Goal: Information Seeking & Learning: Learn about a topic

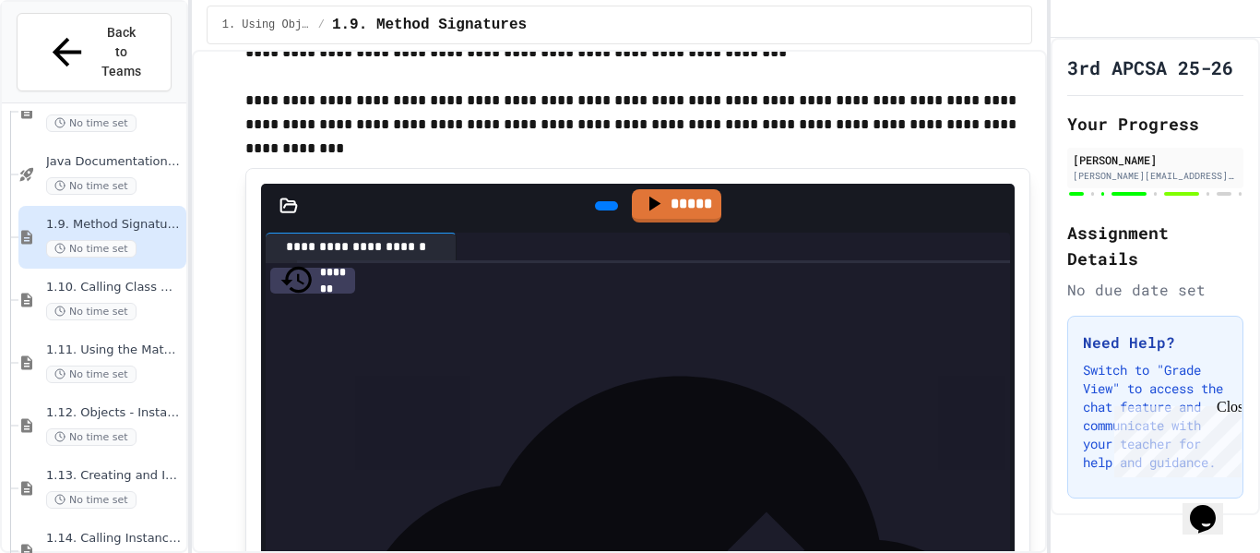
scroll to position [1482, 0]
click at [77, 281] on span "1.10. Calling Class Methods" at bounding box center [114, 289] width 137 height 16
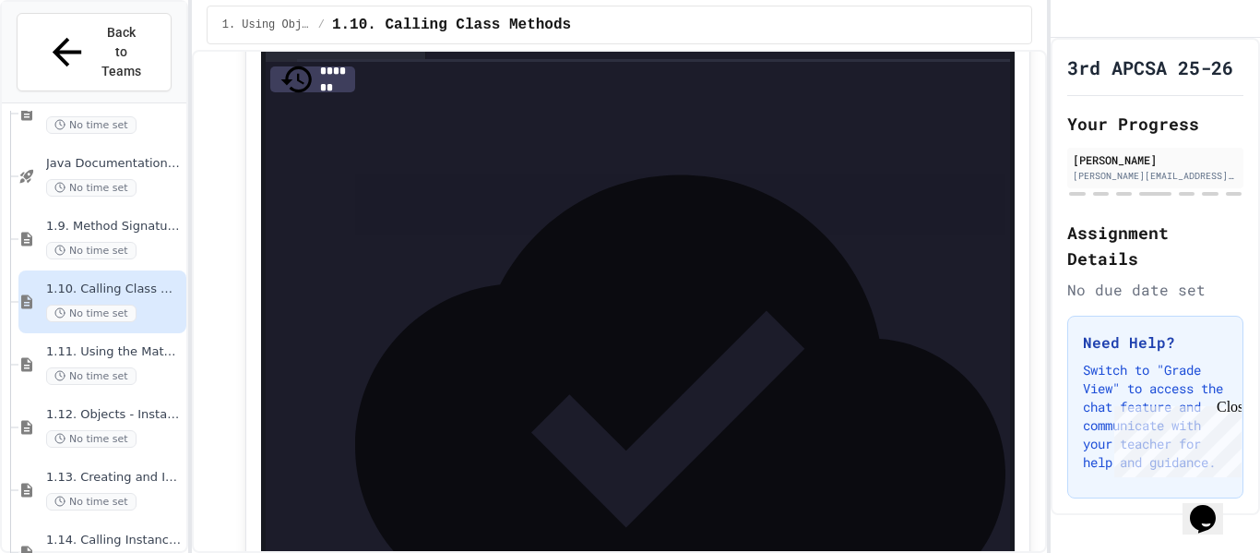
scroll to position [2740, 0]
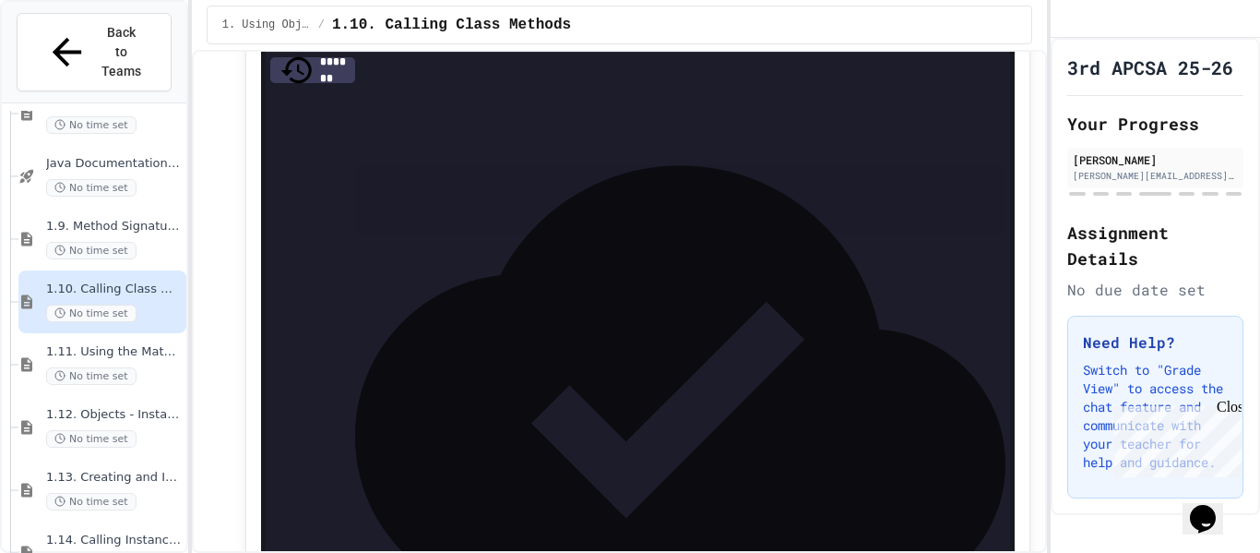
click at [612, 13] on icon at bounding box center [617, 6] width 10 height 13
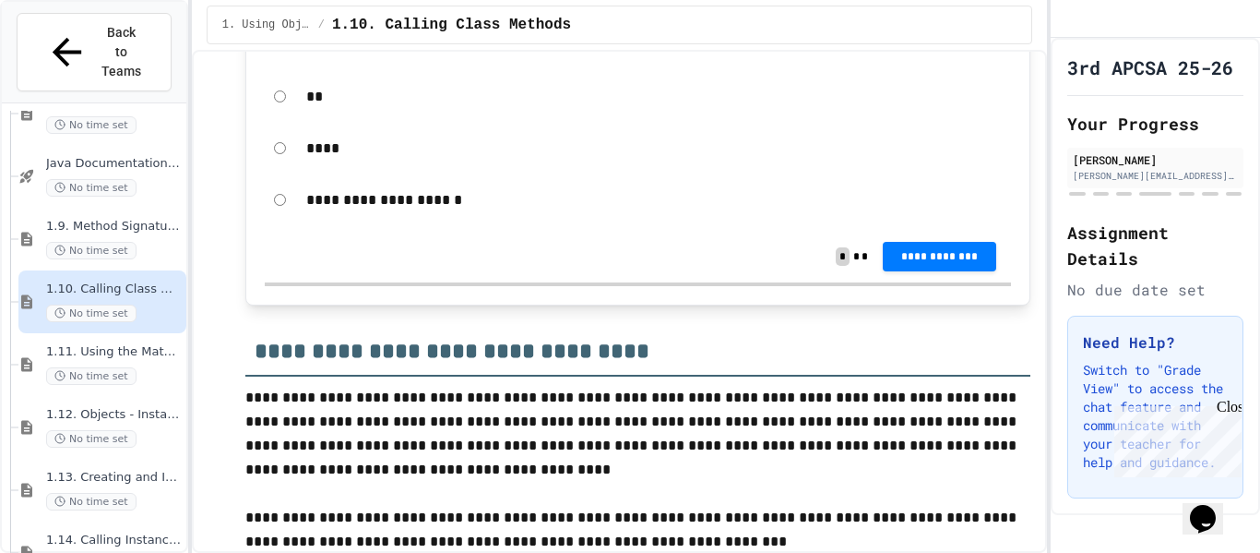
scroll to position [4015, 0]
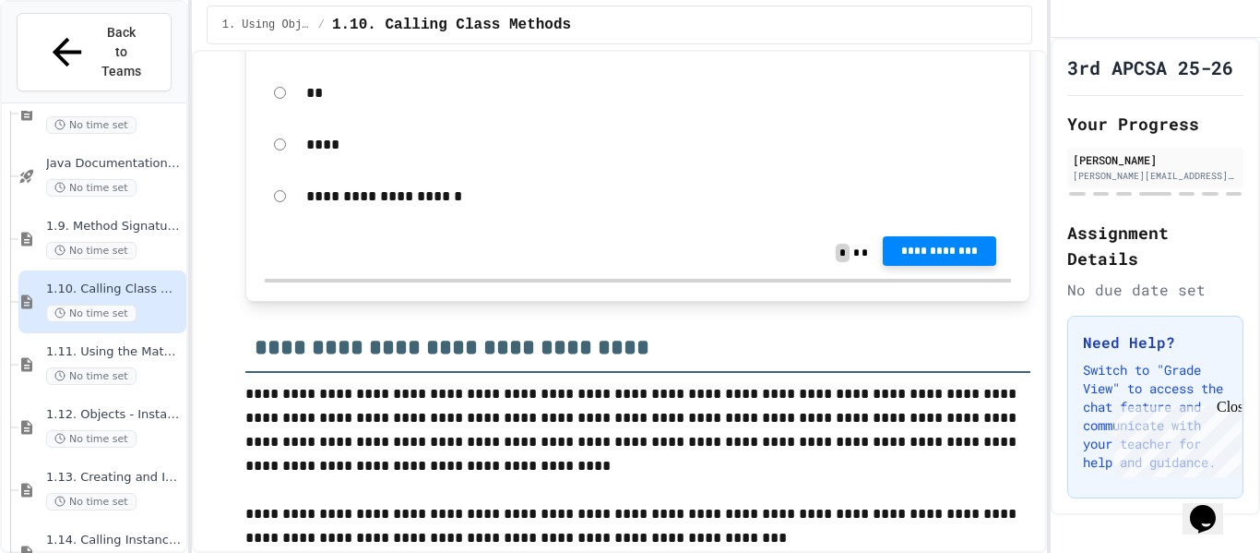
click at [976, 258] on span "**********" at bounding box center [939, 251] width 84 height 15
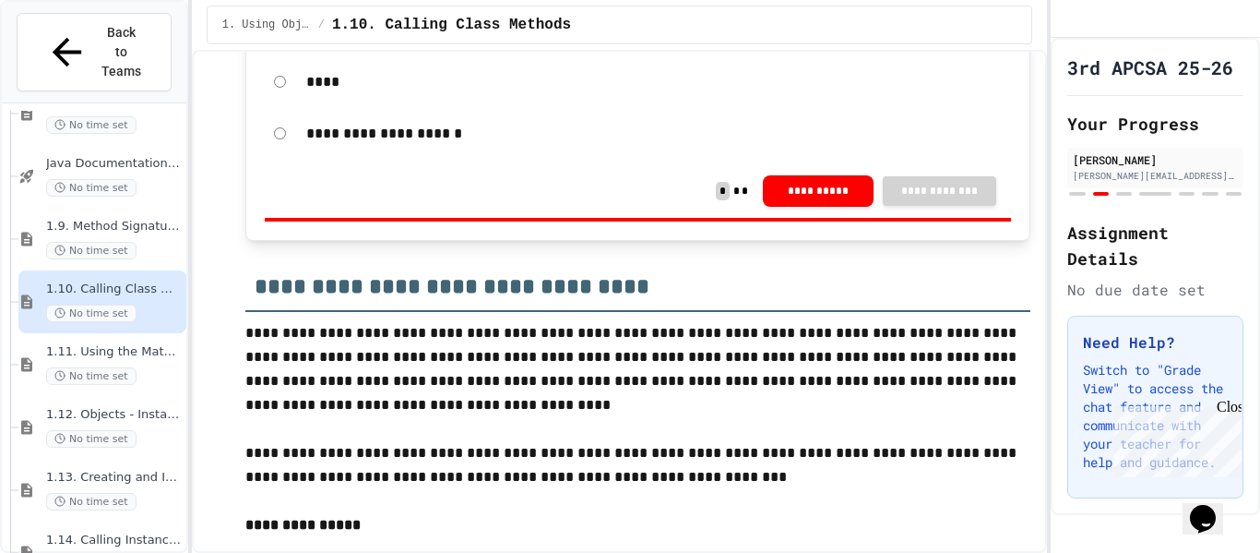
scroll to position [4080, 0]
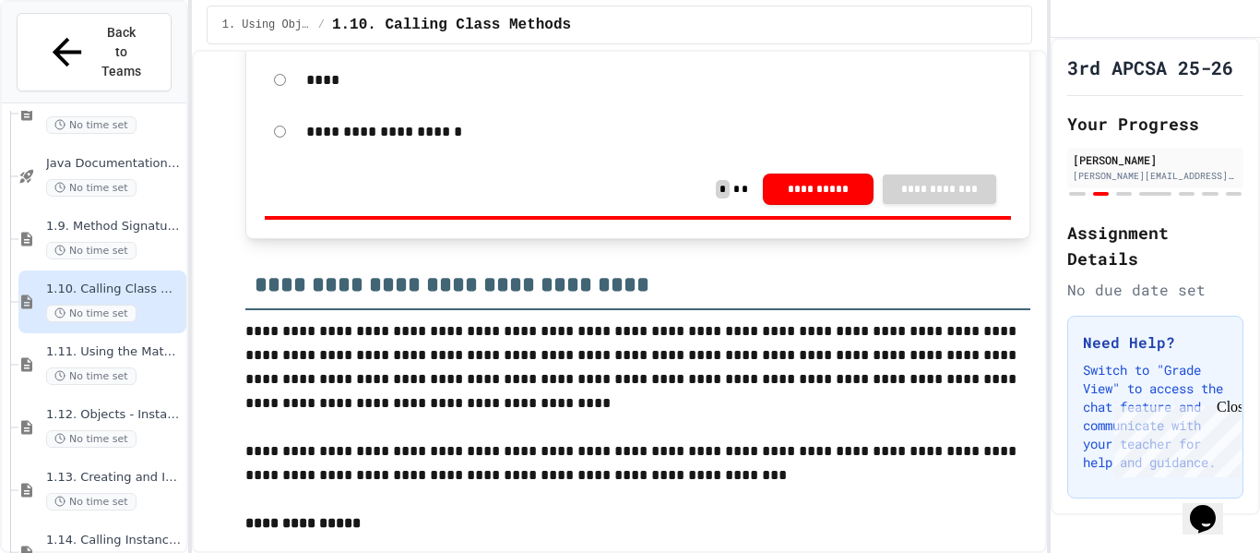
click at [286, 153] on div "**********" at bounding box center [638, 132] width 747 height 42
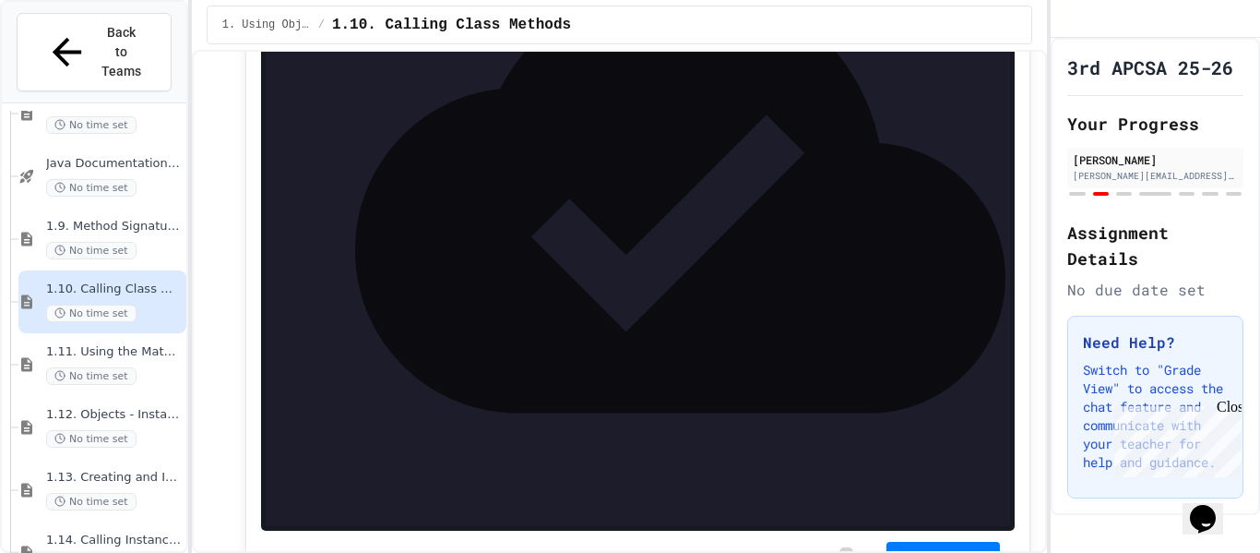
scroll to position [4944, 0]
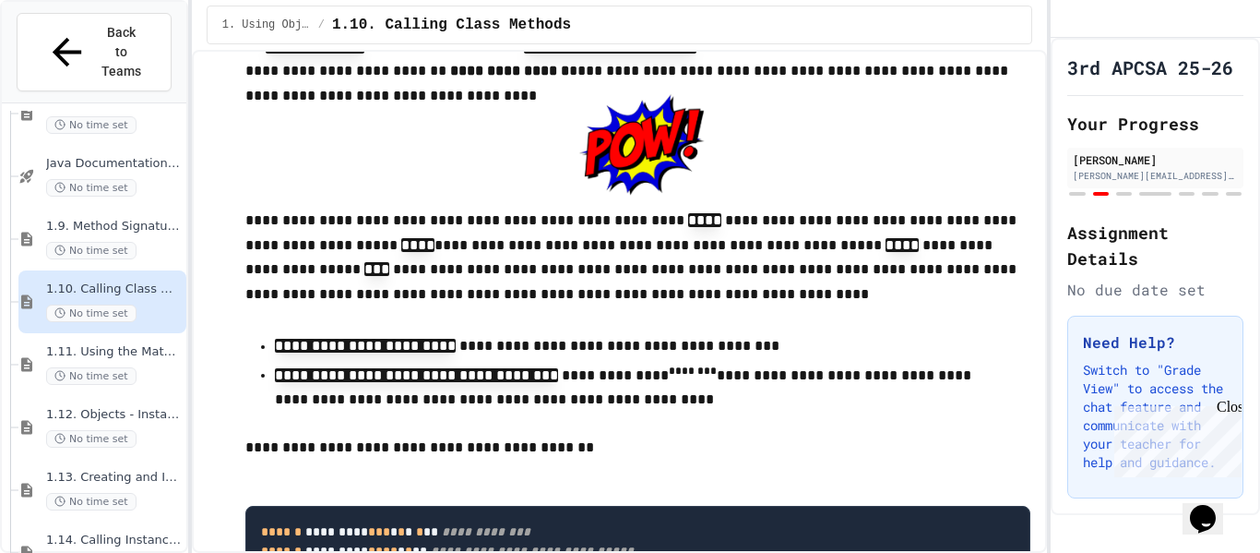
scroll to position [5662, 0]
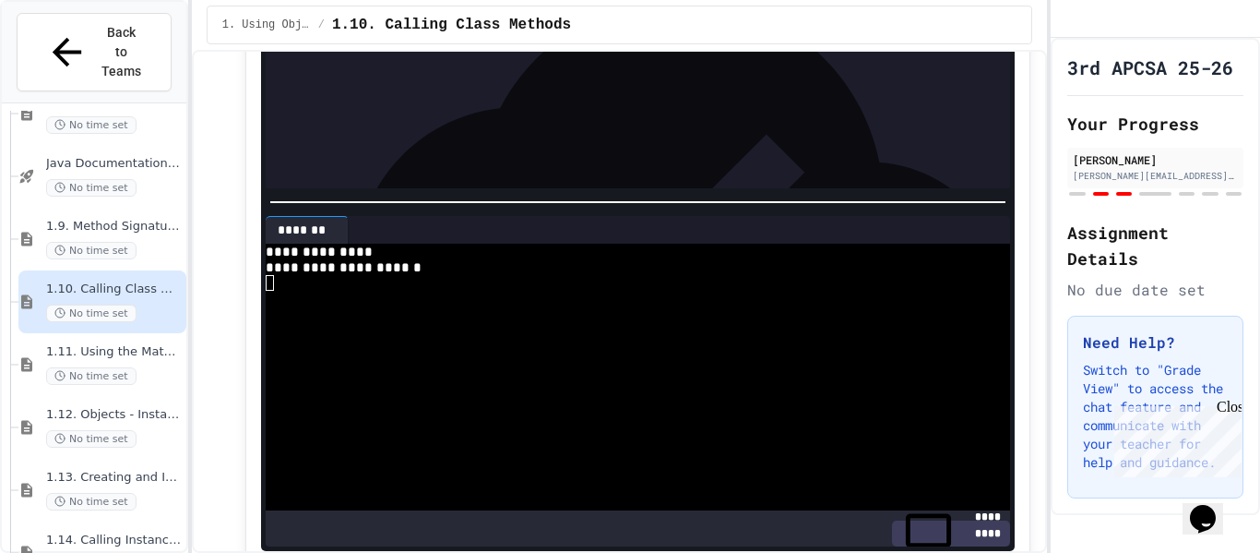
scroll to position [291, 0]
click at [526, 108] on span "**********" at bounding box center [537, 101] width 137 height 13
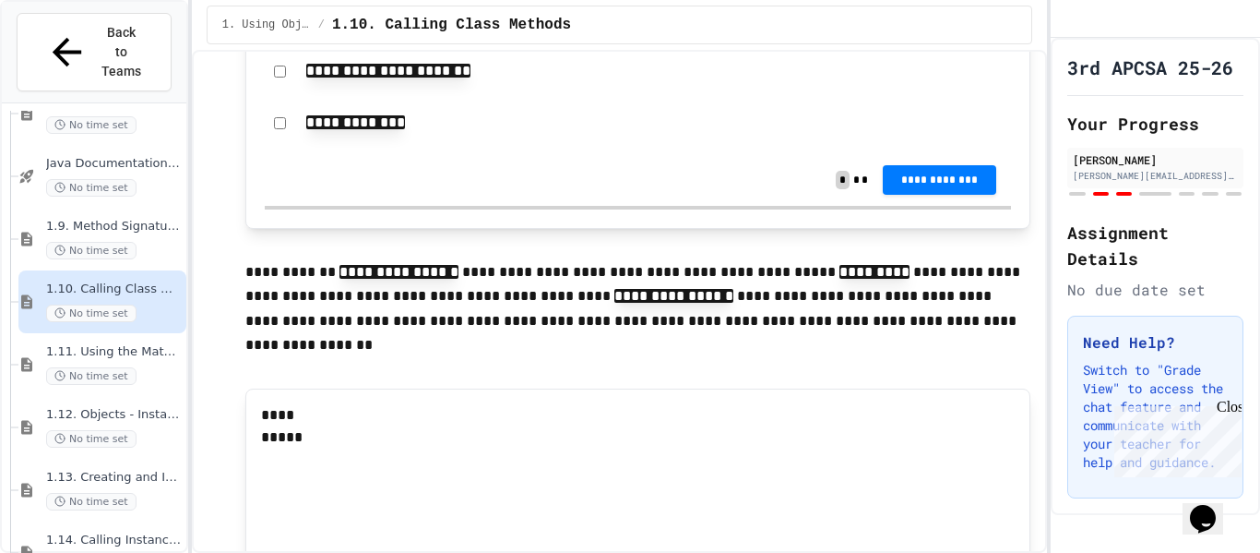
scroll to position [7266, 0]
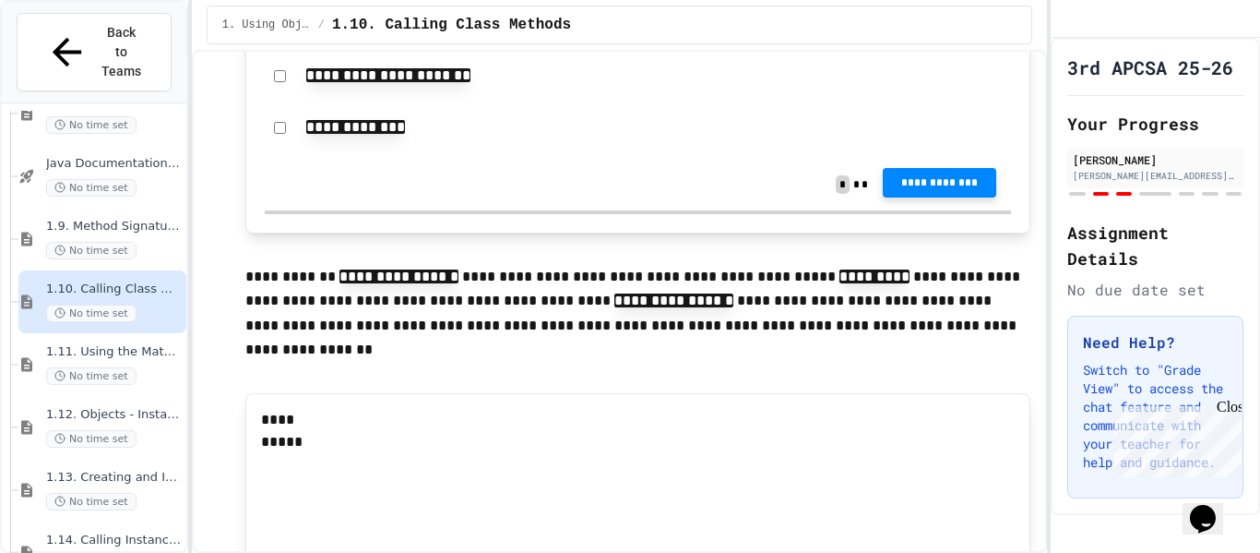
click at [910, 190] on span "**********" at bounding box center [939, 182] width 84 height 15
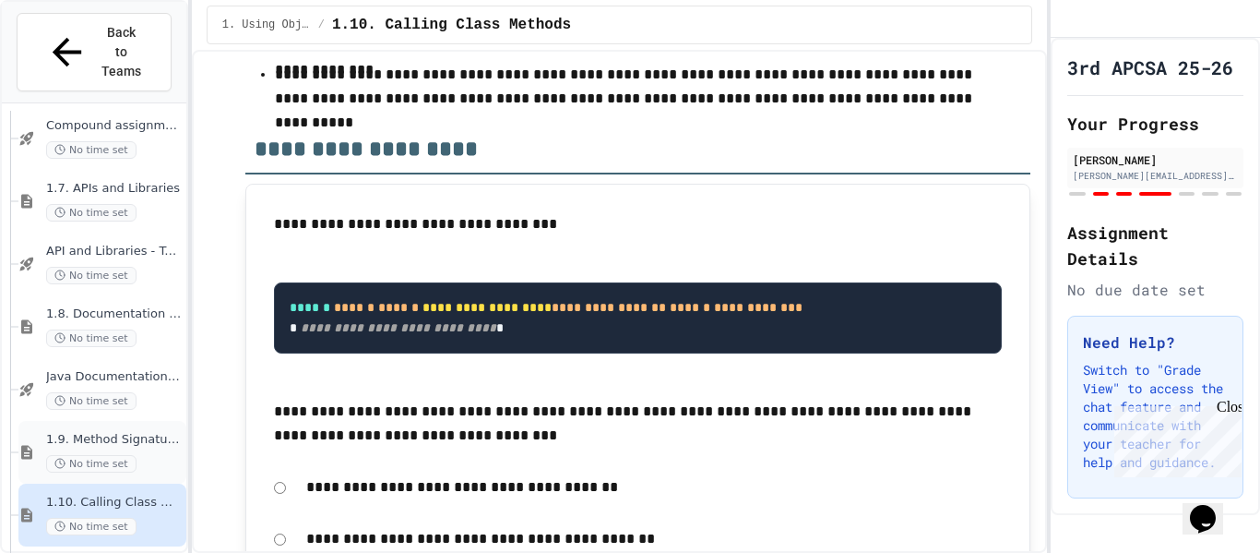
scroll to position [1265, 0]
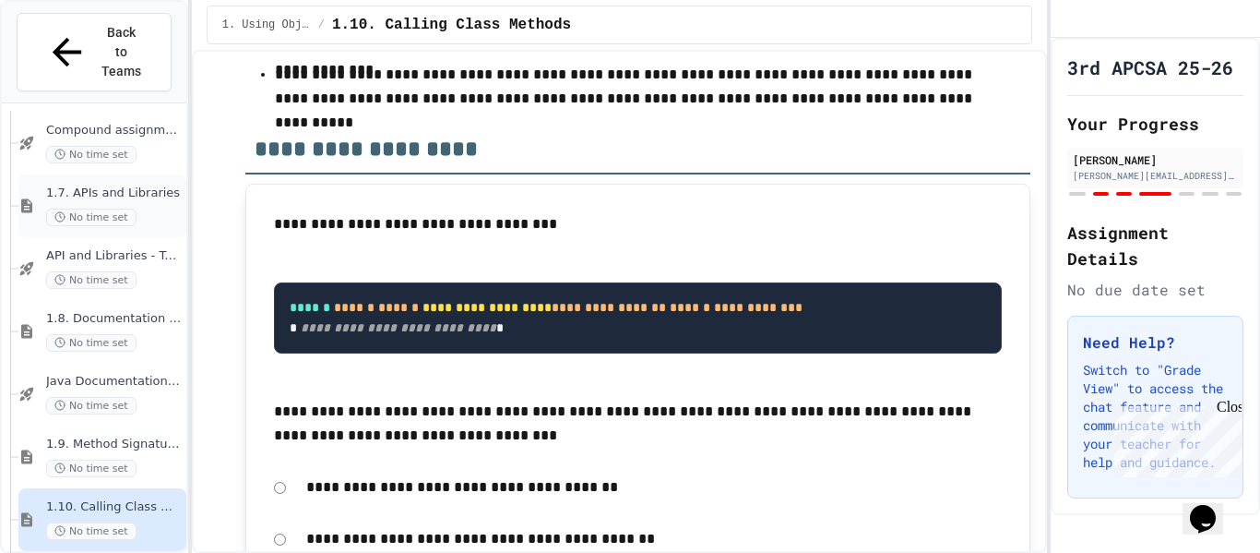
click at [120, 185] on span "1.7. APIs and Libraries" at bounding box center [114, 193] width 137 height 16
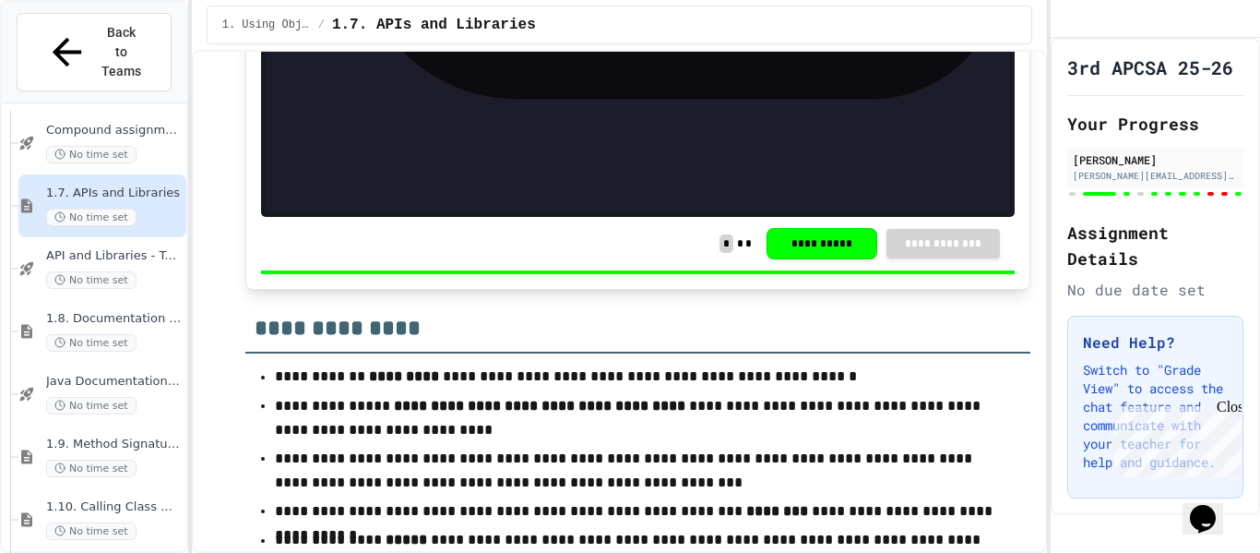
scroll to position [9151, 0]
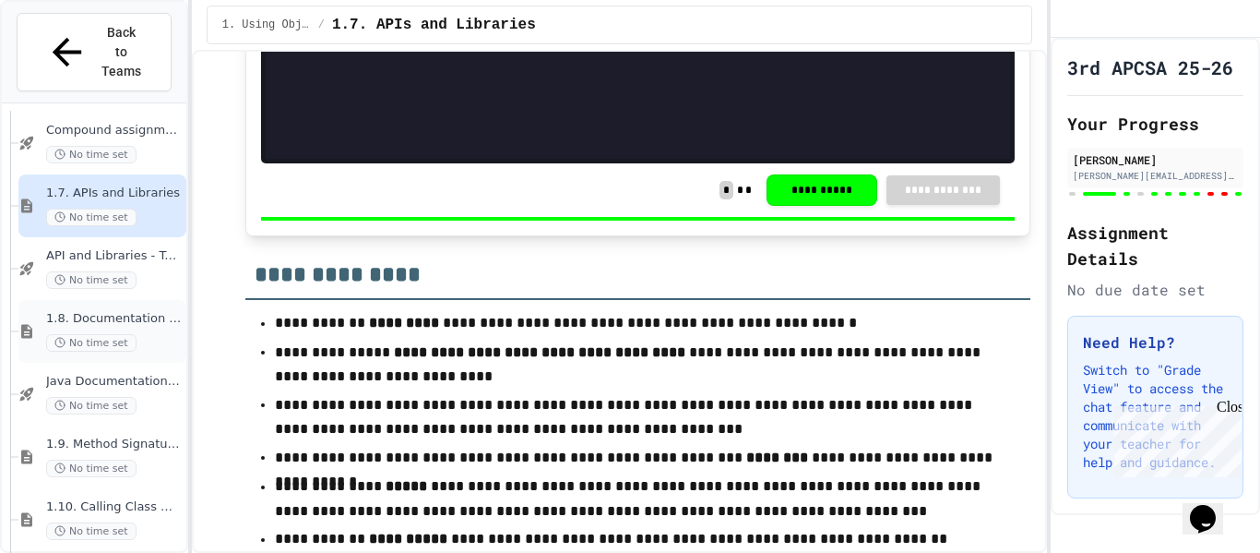
click at [77, 311] on span "1.8. Documentation with Comments and Preconditions" at bounding box center [114, 319] width 137 height 16
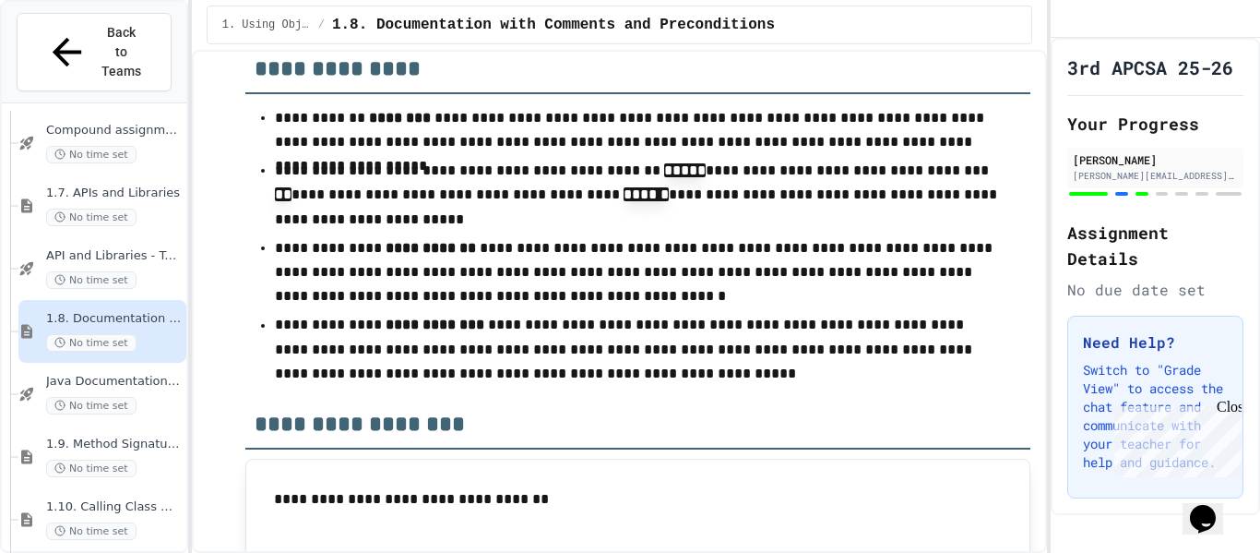
scroll to position [9295, 0]
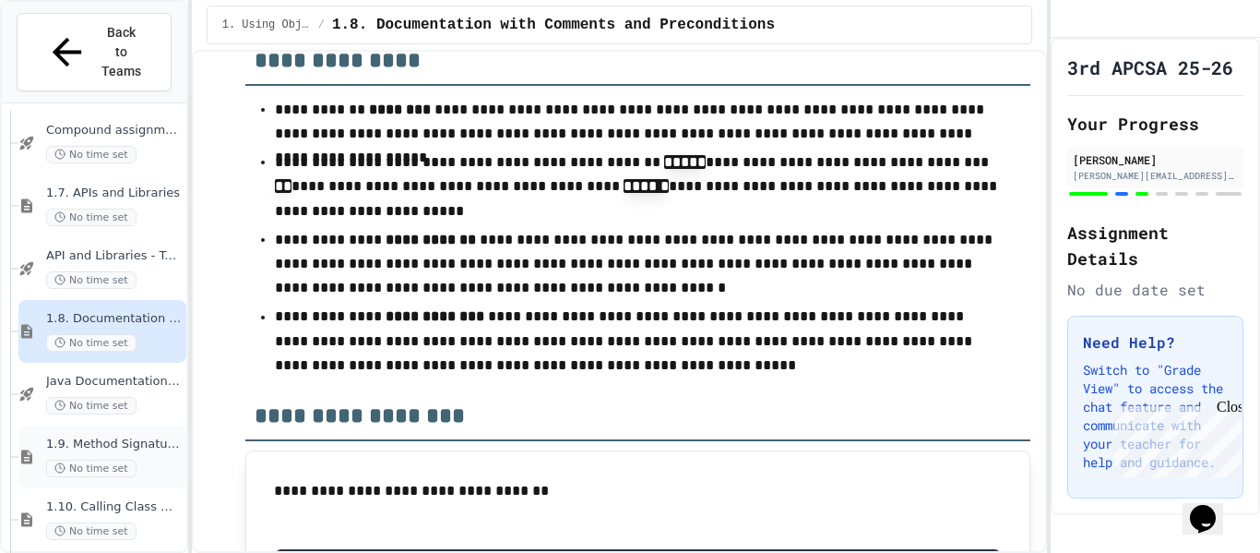
click at [128, 436] on span "1.9. Method Signatures" at bounding box center [114, 444] width 137 height 16
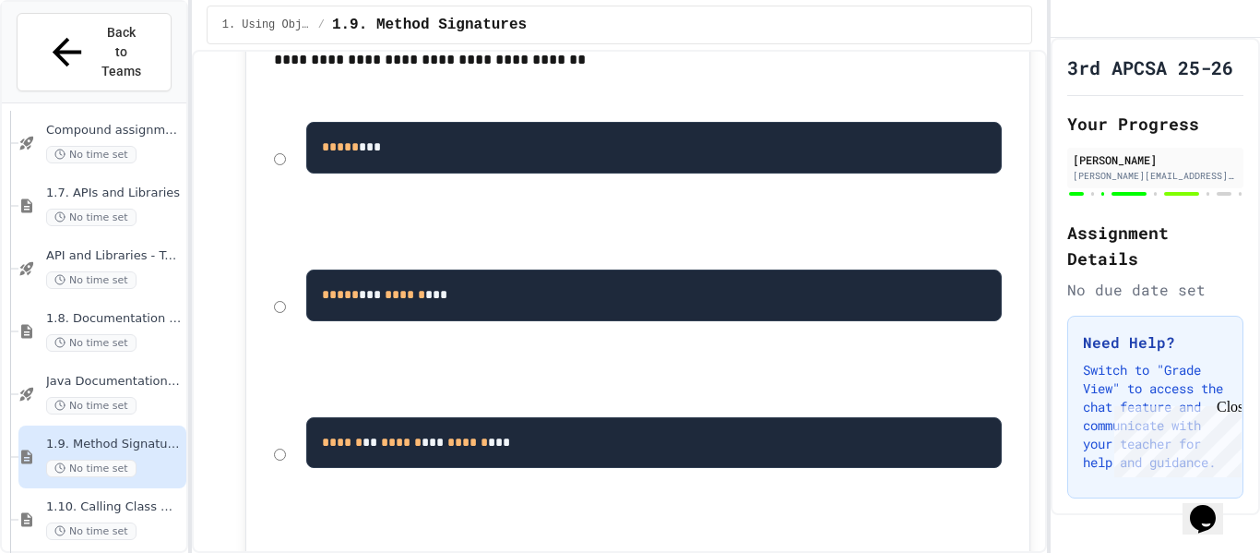
scroll to position [13693, 0]
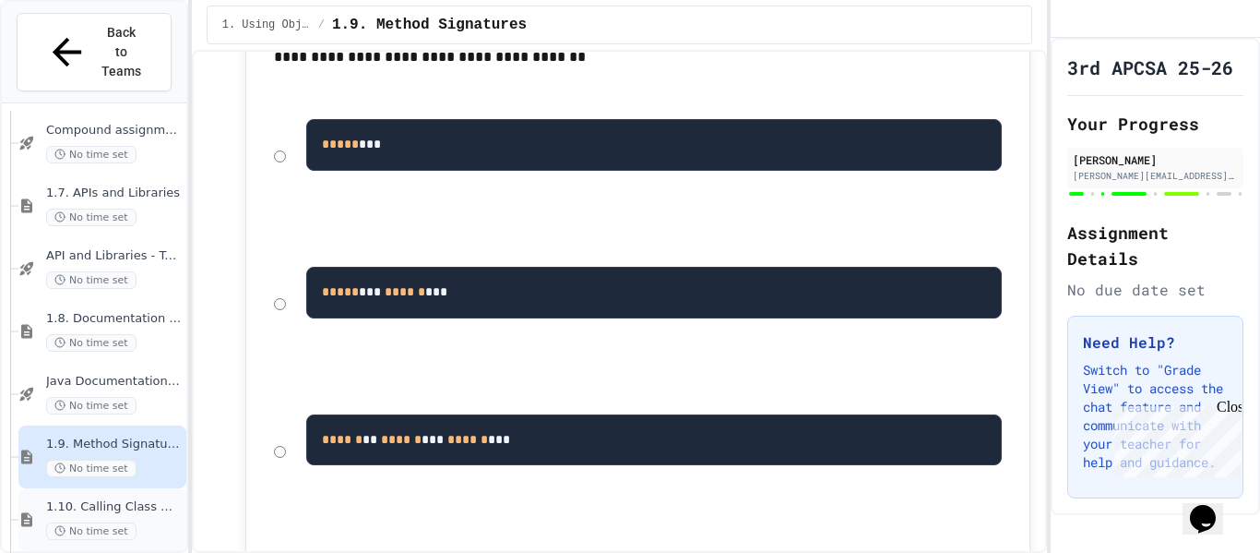
click at [108, 499] on span "1.10. Calling Class Methods" at bounding box center [114, 507] width 137 height 16
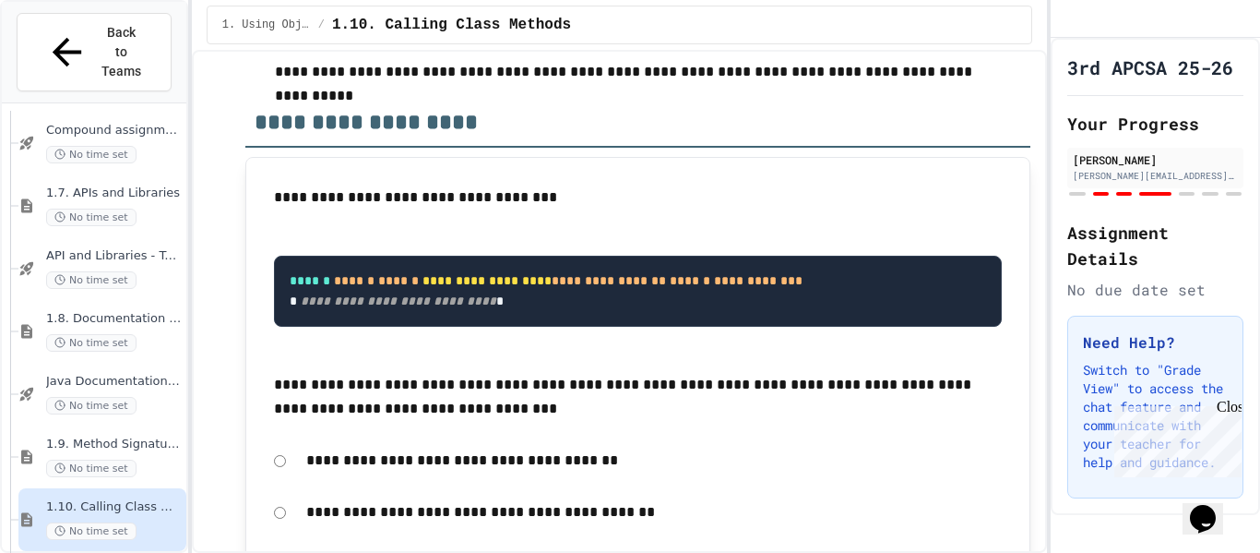
scroll to position [8800, 0]
